Goal: Information Seeking & Learning: Learn about a topic

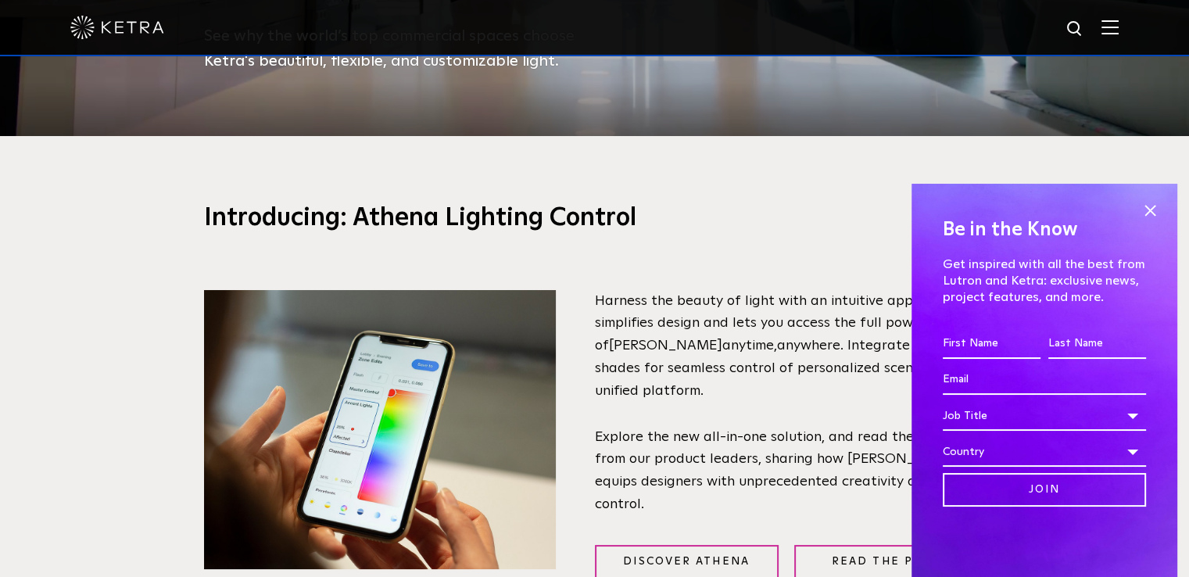
scroll to position [469, 0]
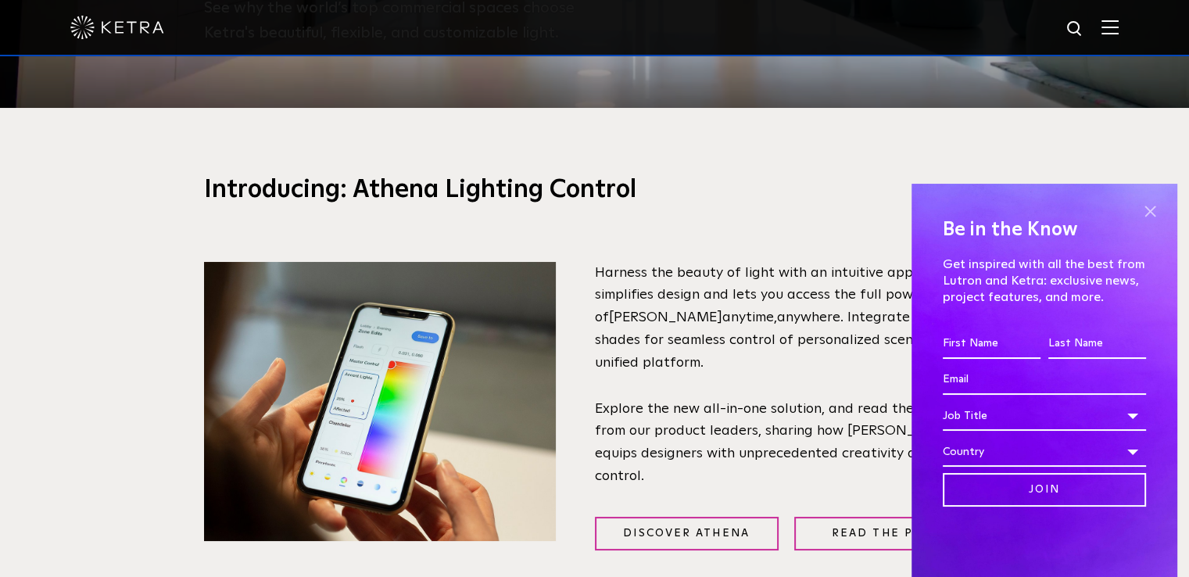
click at [1150, 214] on span at bounding box center [1149, 210] width 23 height 23
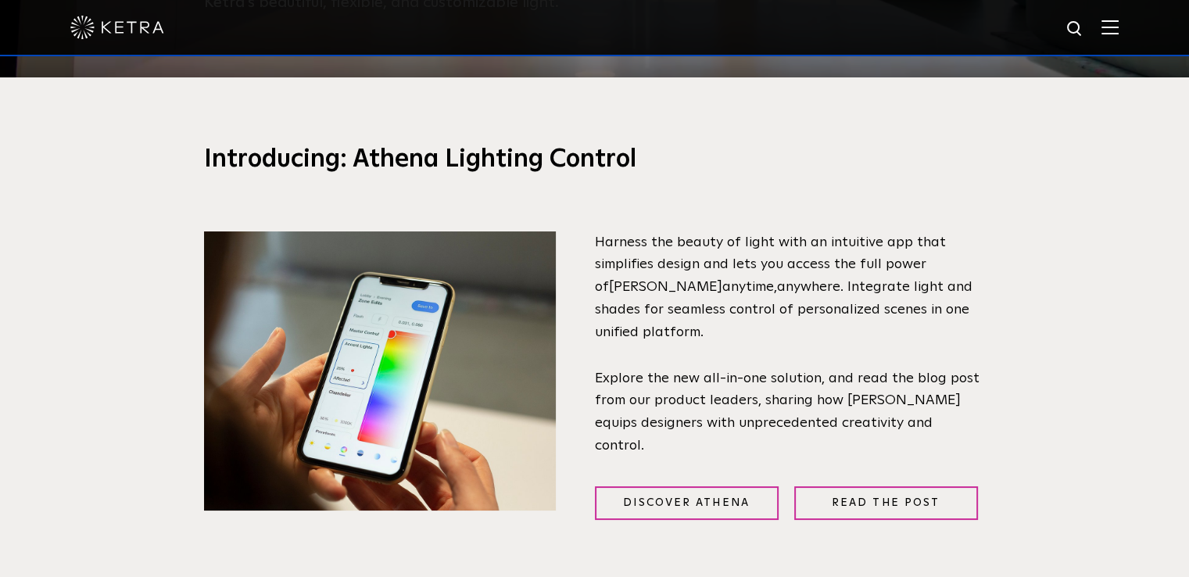
scroll to position [625, 0]
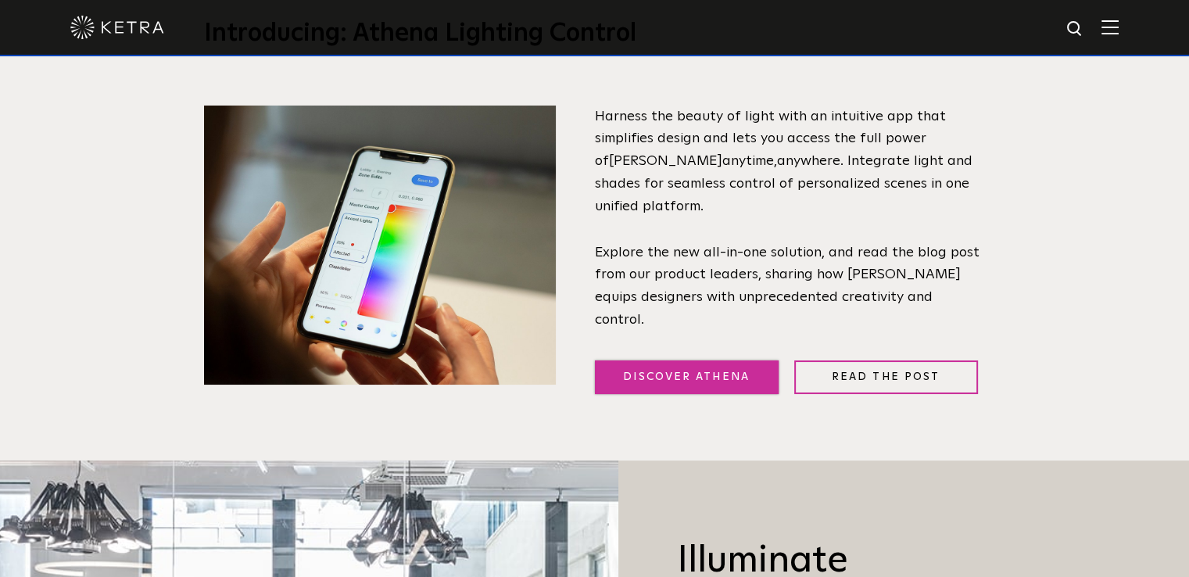
click at [668, 367] on link "Discover Athena" at bounding box center [687, 377] width 184 height 34
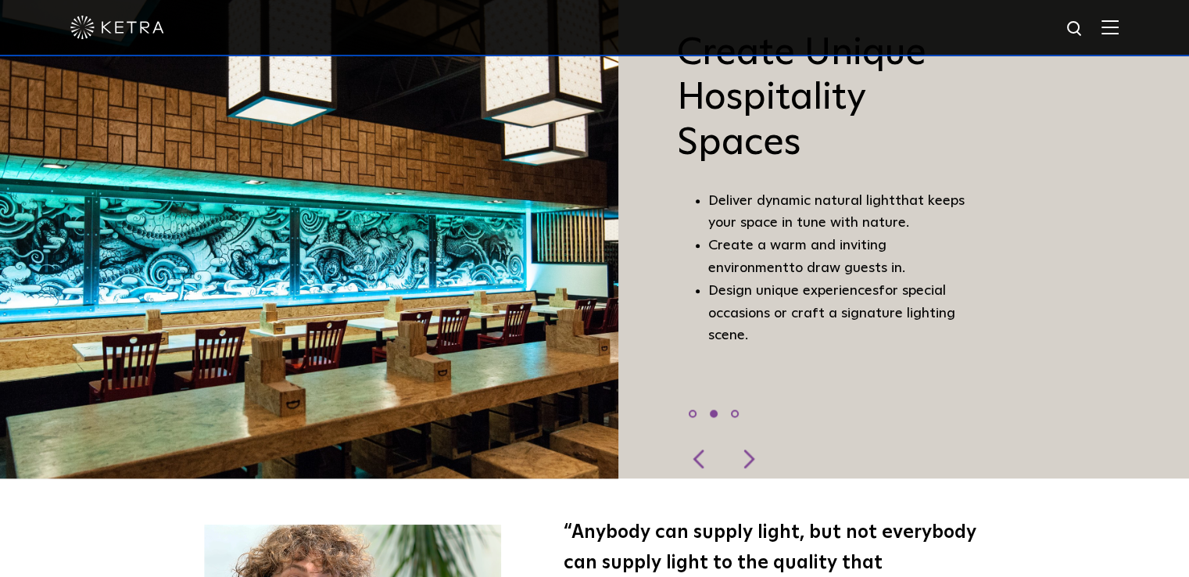
scroll to position [1173, 0]
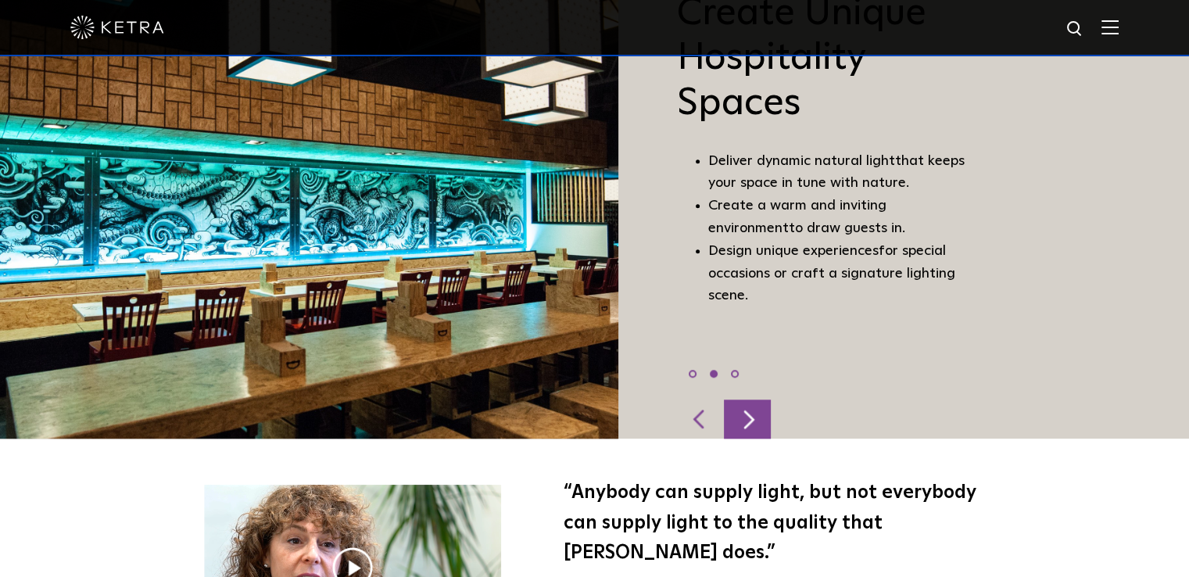
click at [757, 420] on div at bounding box center [747, 419] width 47 height 39
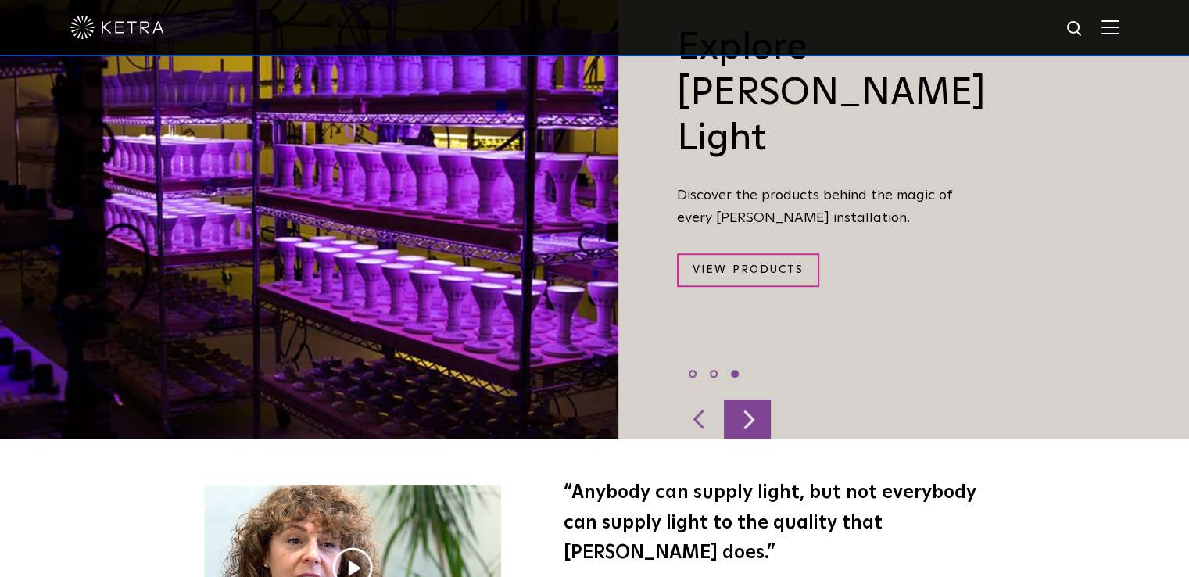
click at [757, 420] on div at bounding box center [747, 419] width 47 height 39
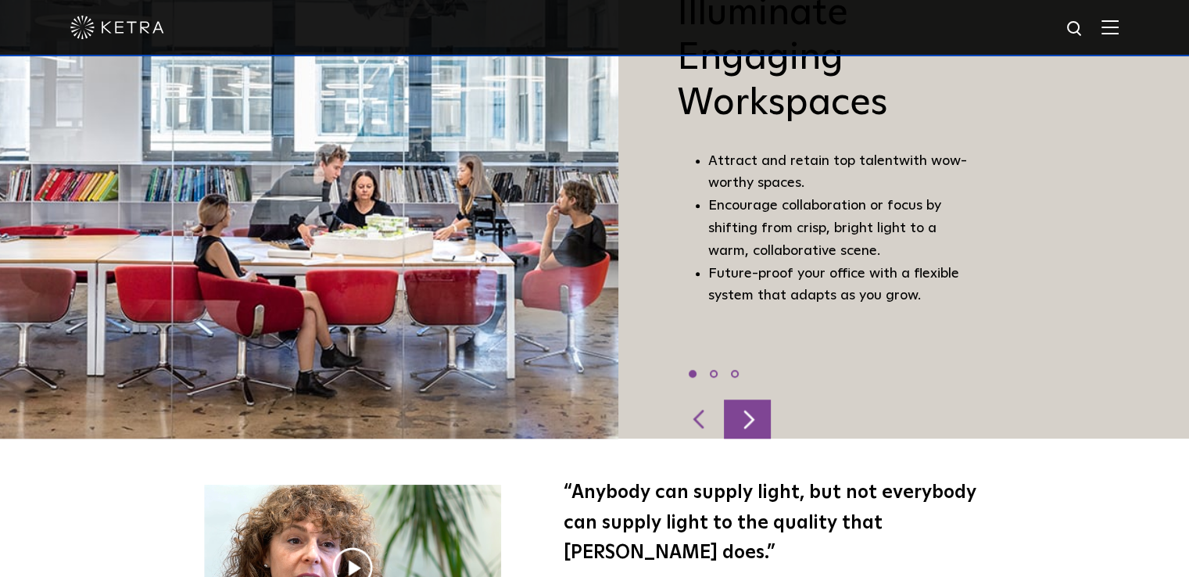
click at [757, 420] on div at bounding box center [747, 419] width 47 height 39
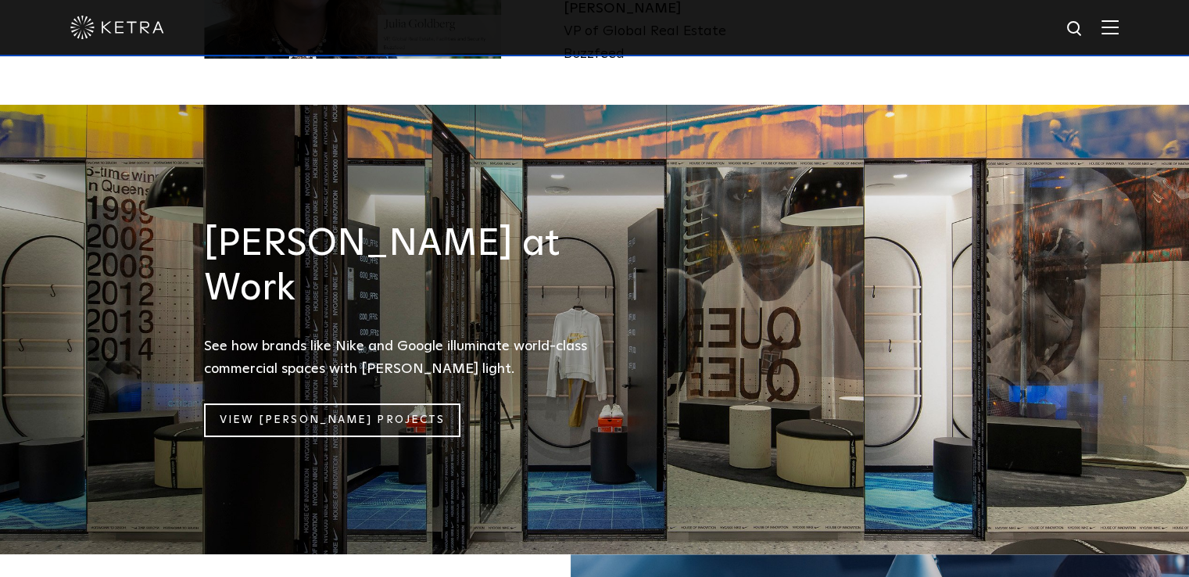
scroll to position [1720, 0]
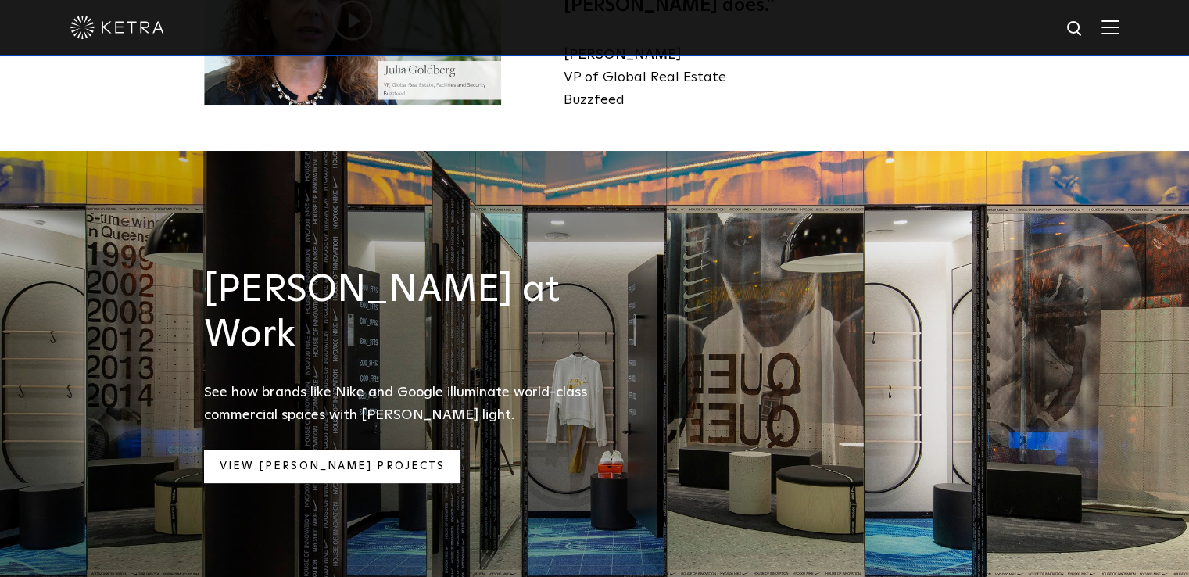
click at [338, 450] on link "View [PERSON_NAME] Projects" at bounding box center [332, 467] width 257 height 34
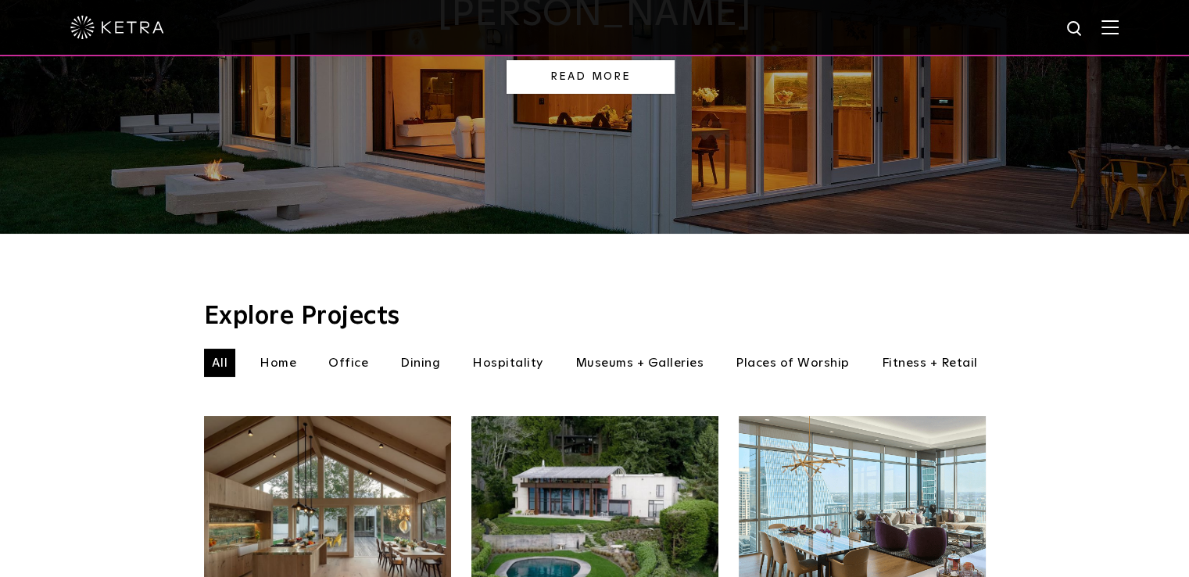
scroll to position [391, 0]
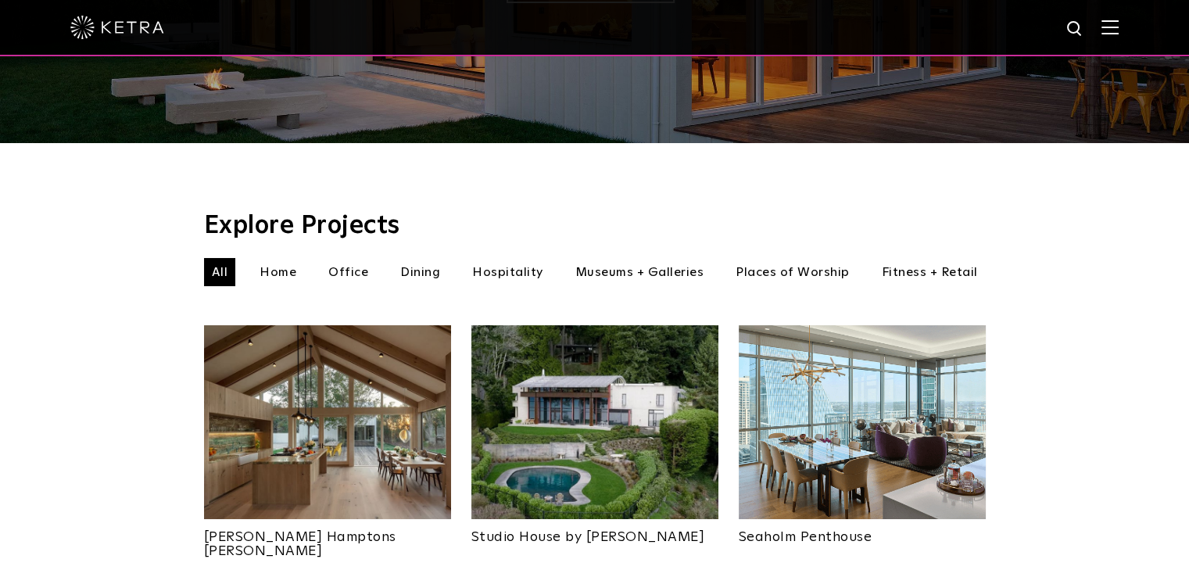
click at [513, 258] on li "Hospitality" at bounding box center [507, 272] width 87 height 28
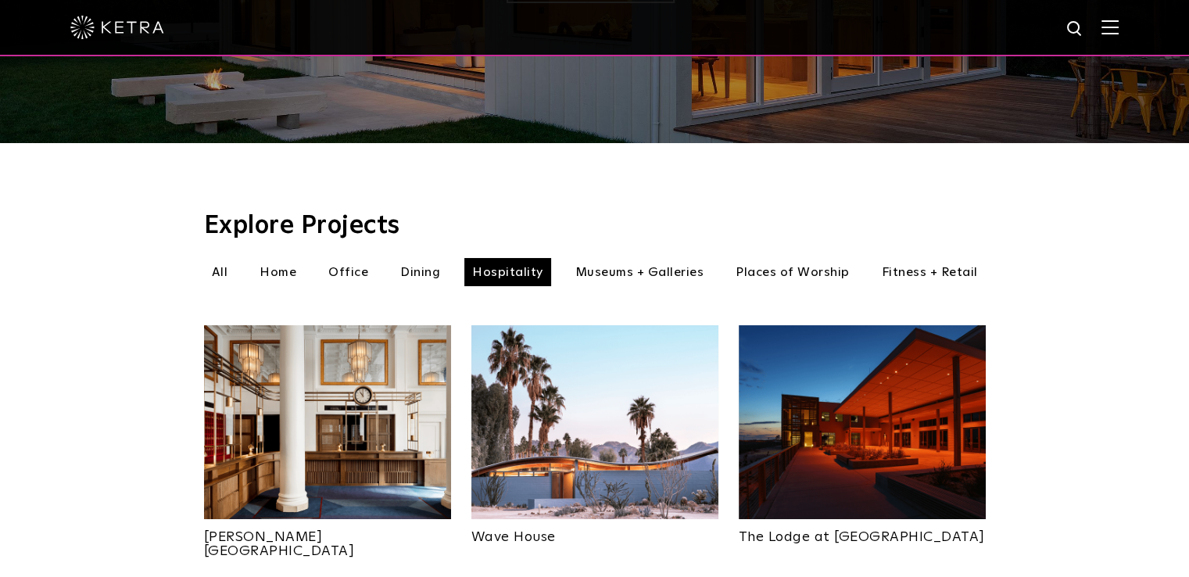
scroll to position [469, 0]
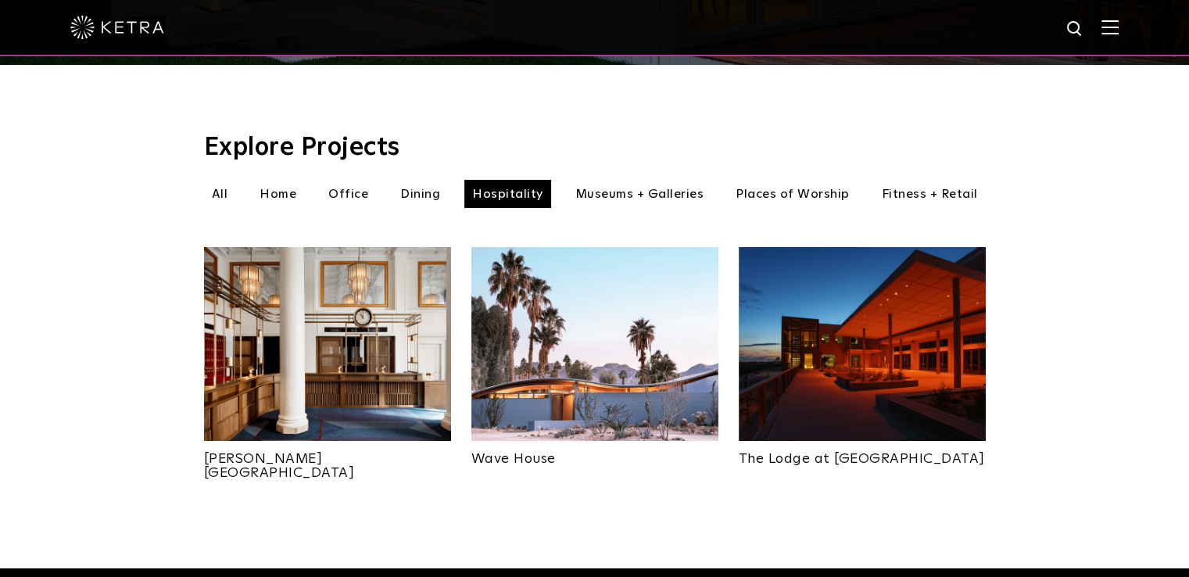
click at [638, 335] on img at bounding box center [594, 344] width 247 height 194
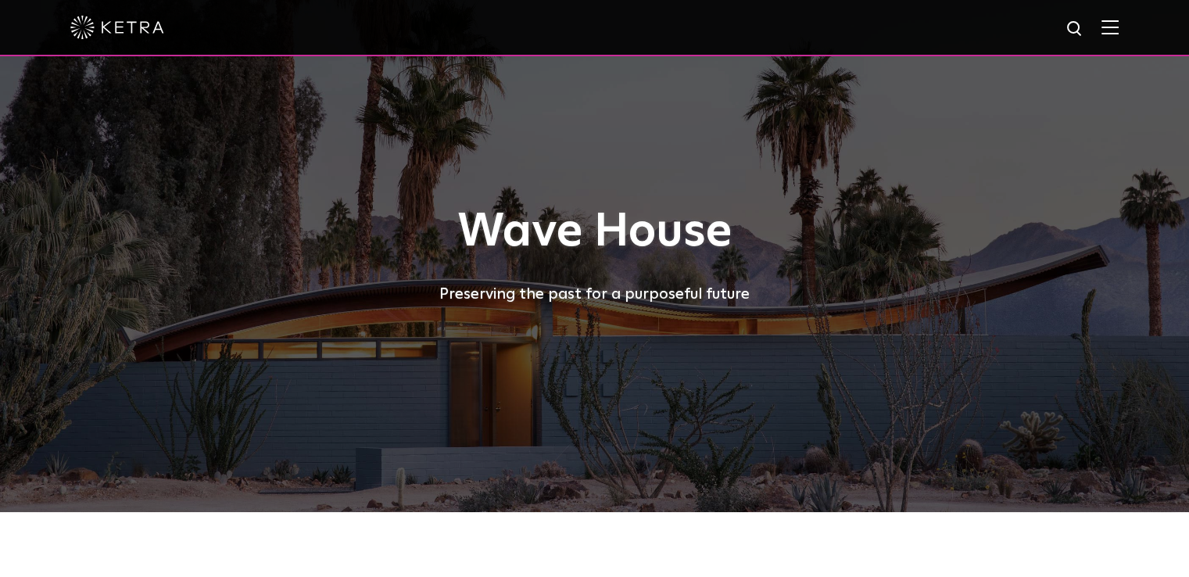
click at [639, 328] on div "Wave House Preserving the past for a purposeful future" at bounding box center [595, 256] width 782 height 512
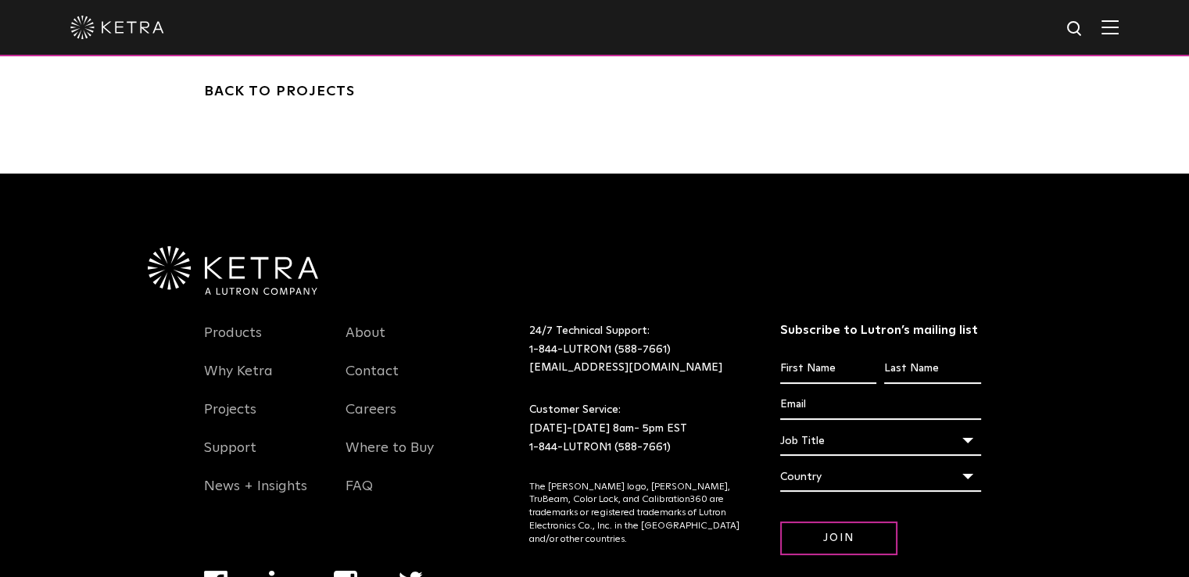
scroll to position [6099, 0]
